Goal: Transaction & Acquisition: Purchase product/service

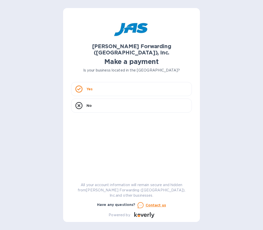
click at [93, 82] on div "Yes" at bounding box center [131, 89] width 121 height 14
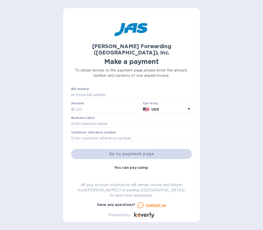
click at [103, 188] on b "Bank transfer (for US banks)" at bounding box center [101, 190] width 54 height 4
click at [79, 91] on input "text" at bounding box center [133, 95] width 117 height 8
type input "S508892763"
click at [81, 106] on input "text" at bounding box center [106, 110] width 67 height 8
click at [90, 121] on input "text" at bounding box center [131, 124] width 121 height 8
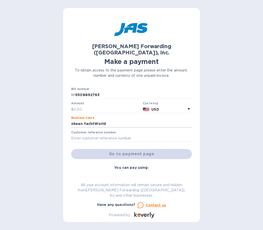
type input "okean YachtWorld"
click at [89, 135] on input "text" at bounding box center [131, 139] width 121 height 8
click at [79, 106] on input "text" at bounding box center [106, 110] width 67 height 8
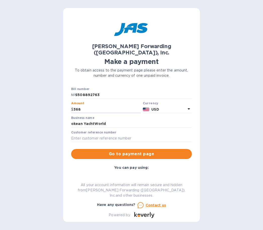
type input "3,683"
click at [82, 135] on input "text" at bounding box center [131, 139] width 121 height 8
type input "okeyacjtt"
click at [137, 149] on button "Go to payment page" at bounding box center [131, 154] width 121 height 10
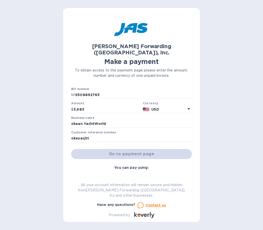
click at [95, 188] on b "Bank transfer (for US banks)" at bounding box center [101, 190] width 54 height 4
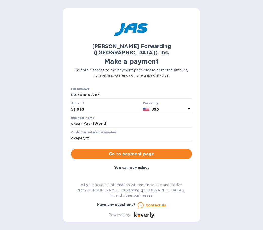
click at [98, 179] on icon at bounding box center [101, 182] width 6 height 6
